Goal: Task Accomplishment & Management: Use online tool/utility

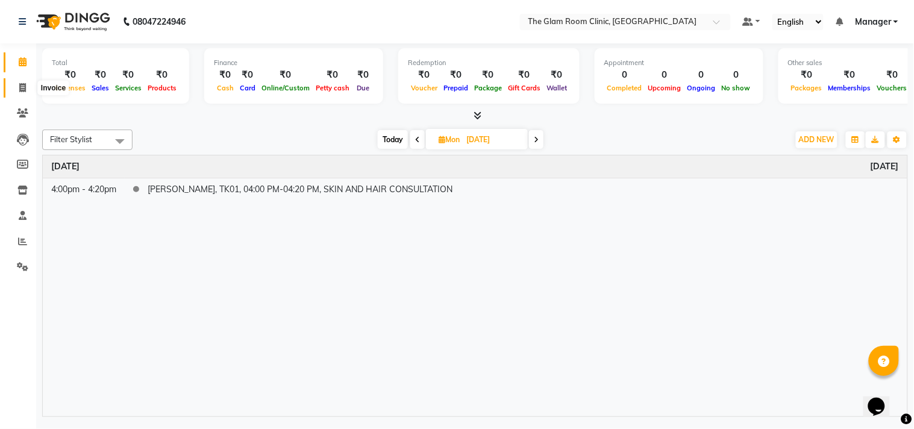
click at [20, 85] on icon at bounding box center [22, 87] width 7 height 9
select select "7503"
select select "service"
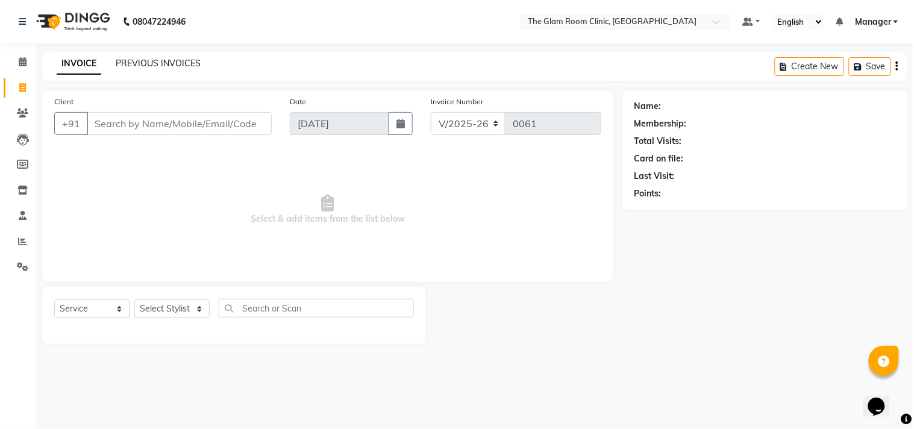
click at [161, 63] on link "PREVIOUS INVOICES" at bounding box center [158, 63] width 85 height 11
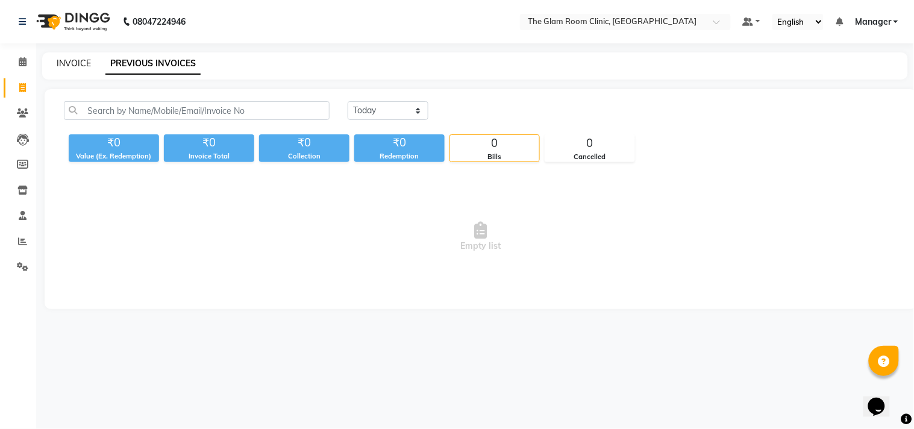
click at [79, 61] on link "INVOICE" at bounding box center [74, 63] width 34 height 11
select select "service"
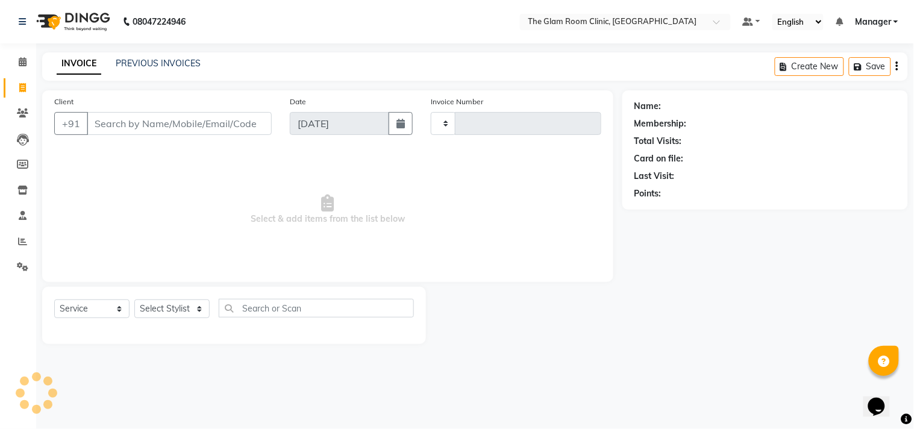
type input "0061"
select select "7503"
click at [140, 123] on input "Client" at bounding box center [179, 123] width 185 height 23
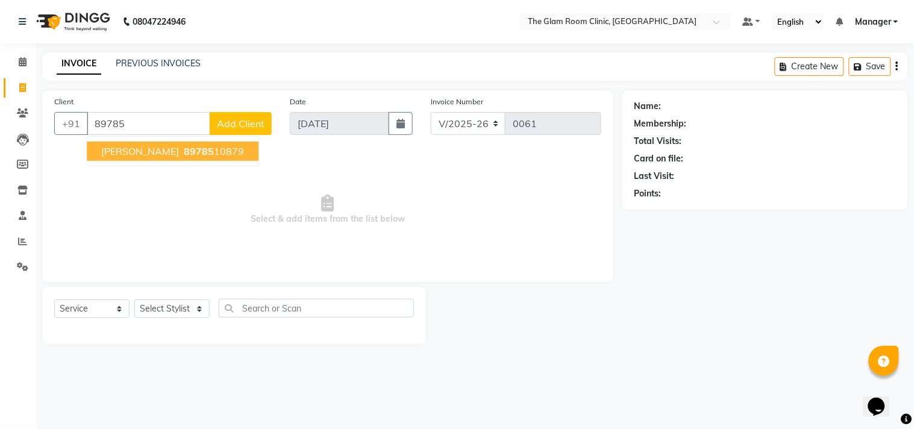
click at [184, 157] on span "89785" at bounding box center [199, 151] width 30 height 12
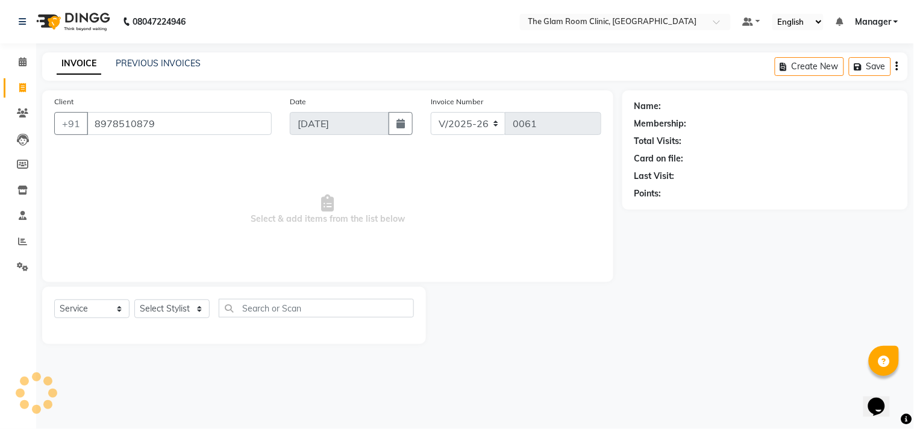
type input "8978510879"
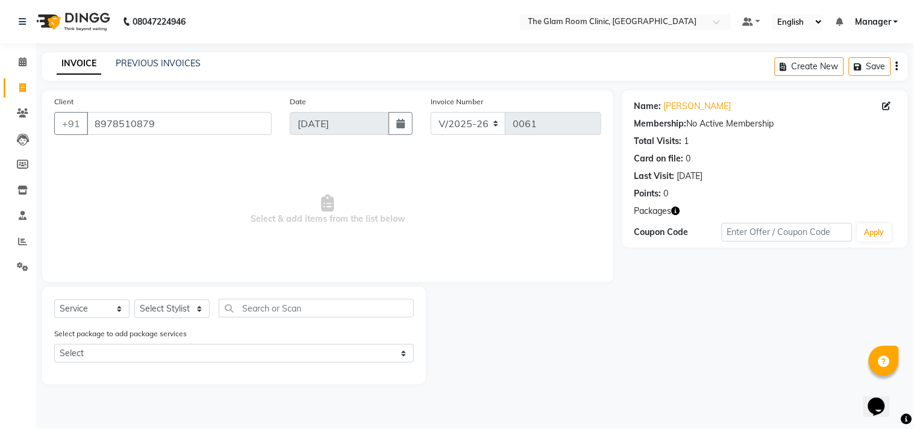
click at [725, 354] on div "Name: [PERSON_NAME] Membership: No Active Membership Total Visits: 1 Card on fi…" at bounding box center [769, 237] width 295 height 294
click at [652, 339] on div "Name: [PERSON_NAME] Membership: No Active Membership Total Visits: 1 Card on fi…" at bounding box center [769, 237] width 295 height 294
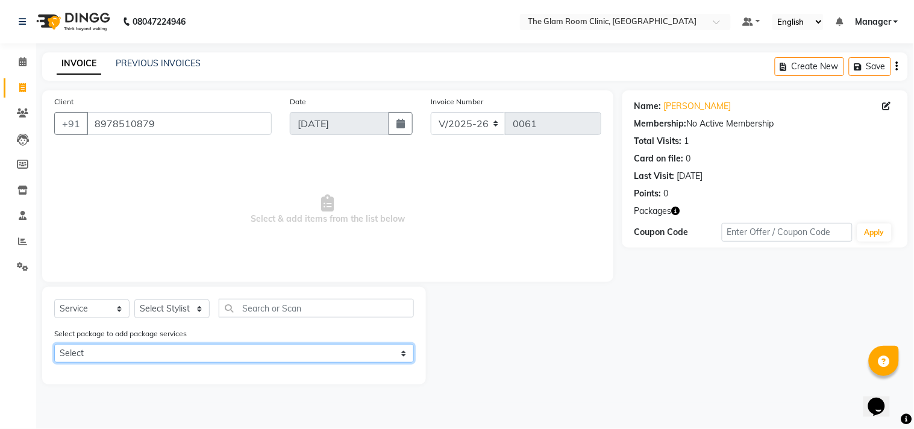
click at [400, 356] on select "Select [PERSON_NAME]" at bounding box center [234, 353] width 360 height 19
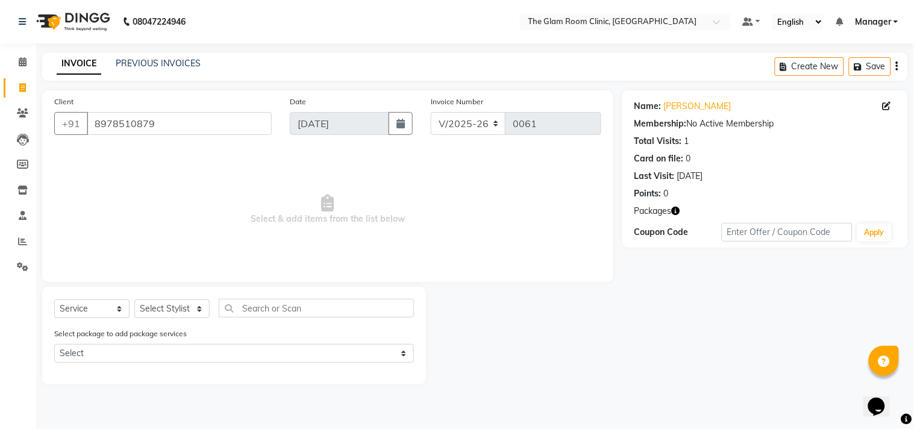
click at [498, 334] on div at bounding box center [524, 336] width 196 height 98
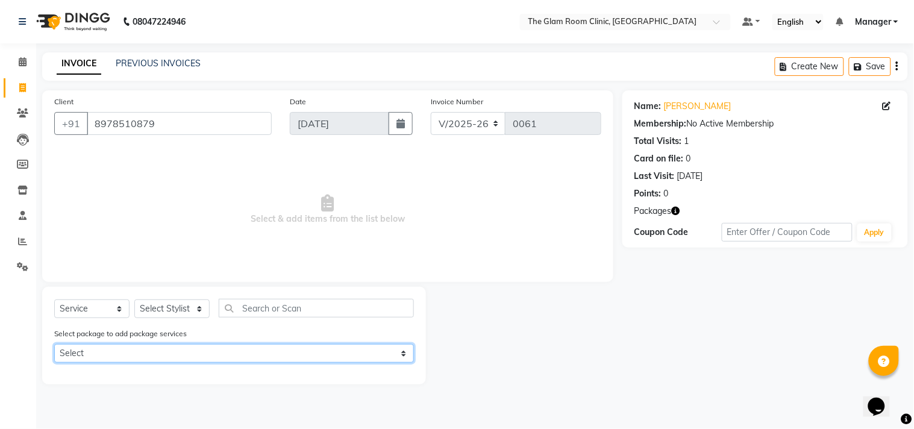
click at [402, 357] on select "Select [PERSON_NAME]" at bounding box center [234, 353] width 360 height 19
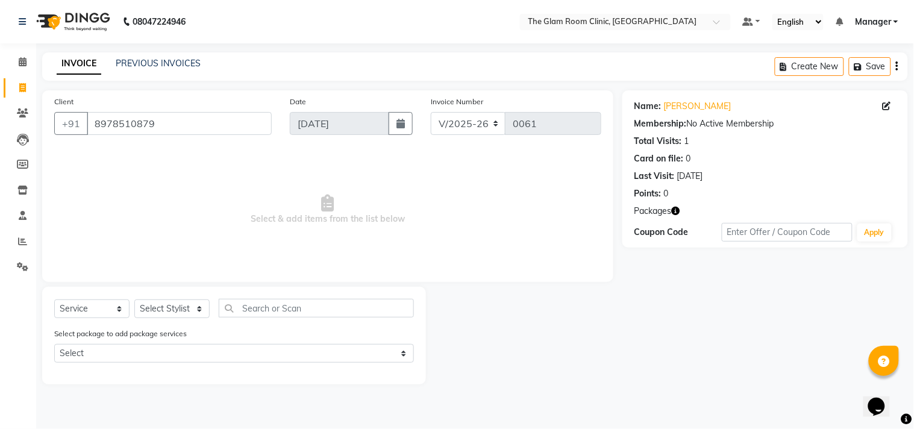
click at [437, 342] on div at bounding box center [524, 336] width 196 height 98
click at [24, 62] on icon at bounding box center [23, 61] width 8 height 9
